Goal: Check status: Check status

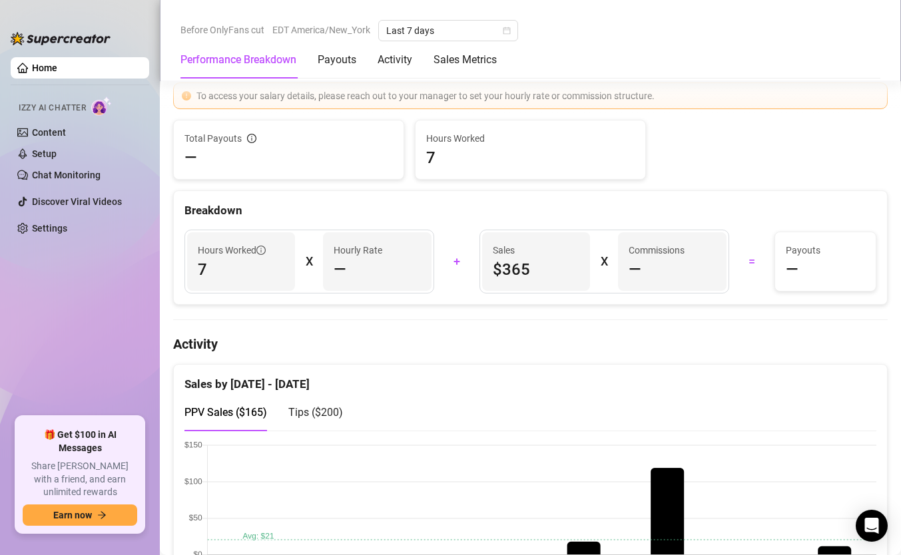
scroll to position [439, 0]
click at [457, 33] on span "Last 7 days" at bounding box center [448, 31] width 124 height 20
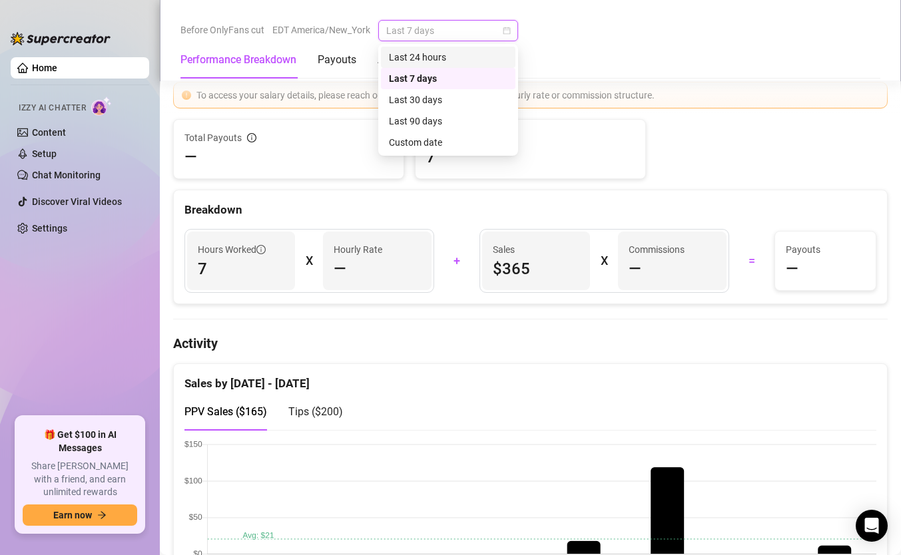
click at [436, 55] on div "Last 24 hours" at bounding box center [448, 57] width 118 height 15
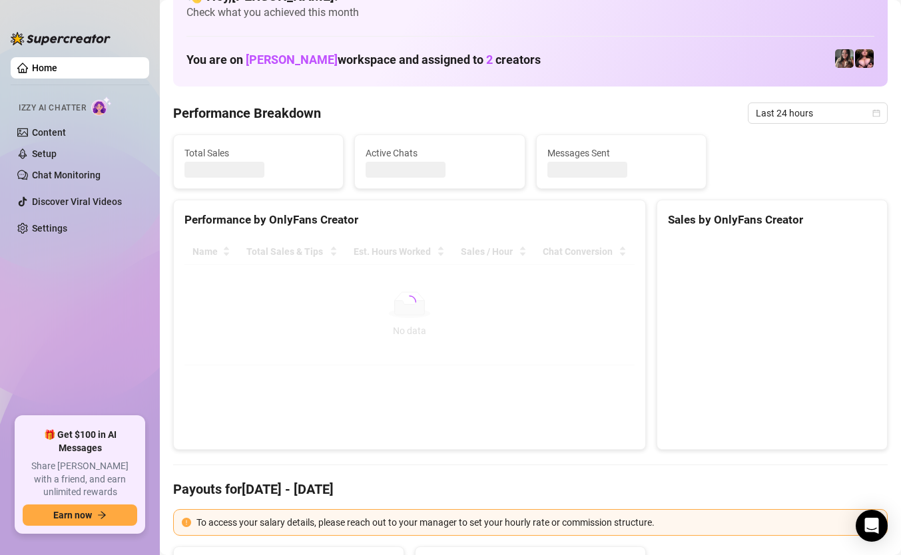
scroll to position [0, 0]
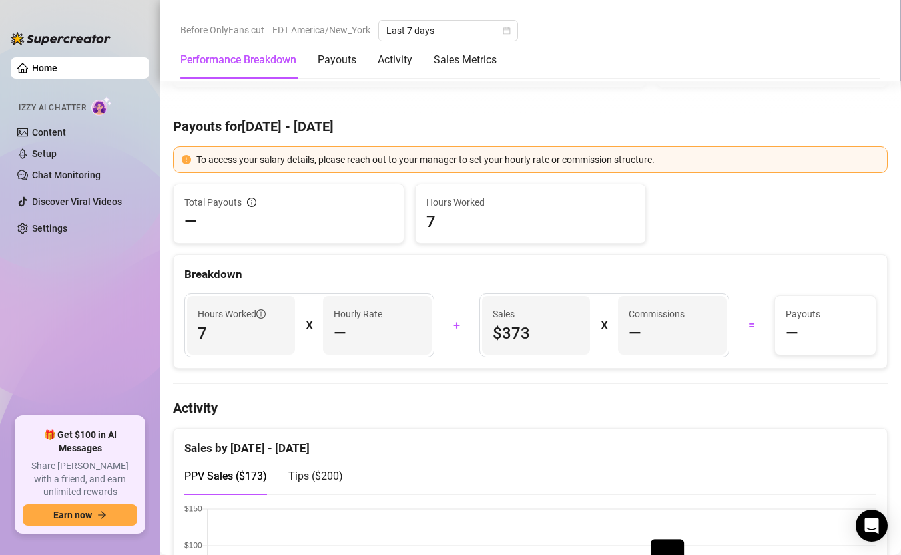
scroll to position [377, 0]
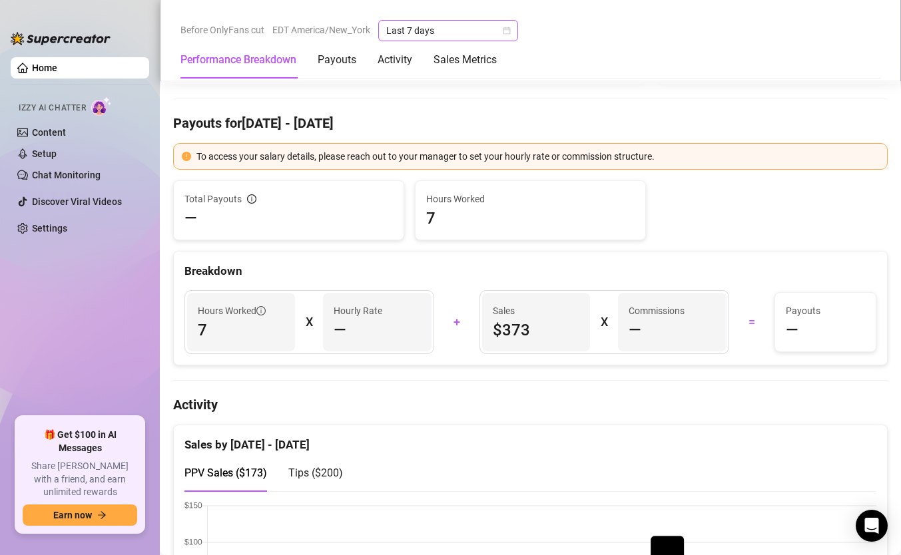
click at [456, 31] on span "Last 7 days" at bounding box center [448, 31] width 124 height 20
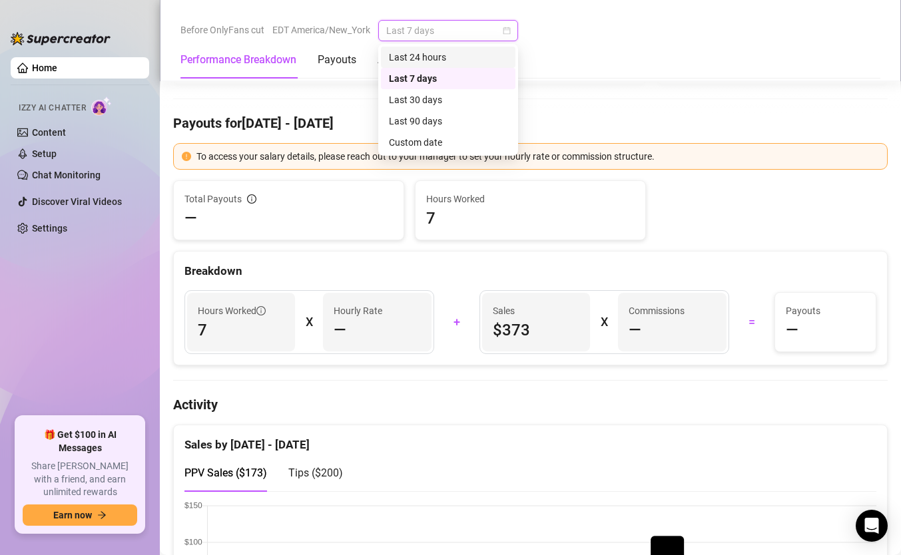
click at [445, 59] on div "Last 24 hours" at bounding box center [448, 57] width 118 height 15
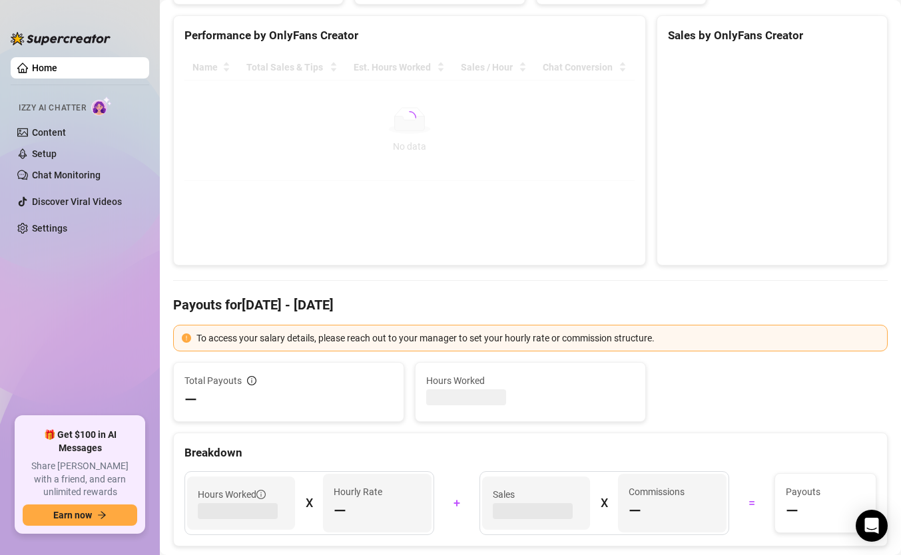
scroll to position [0, 0]
